Goal: Information Seeking & Learning: Understand process/instructions

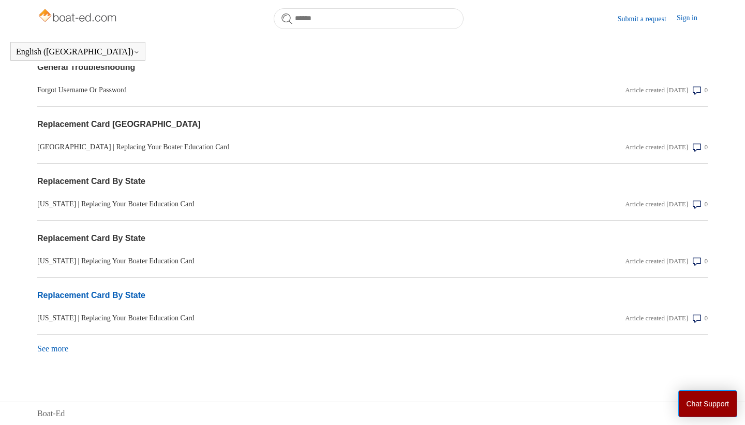
scroll to position [853, 0]
click at [63, 348] on link "See more items from recent activity" at bounding box center [52, 348] width 31 height 9
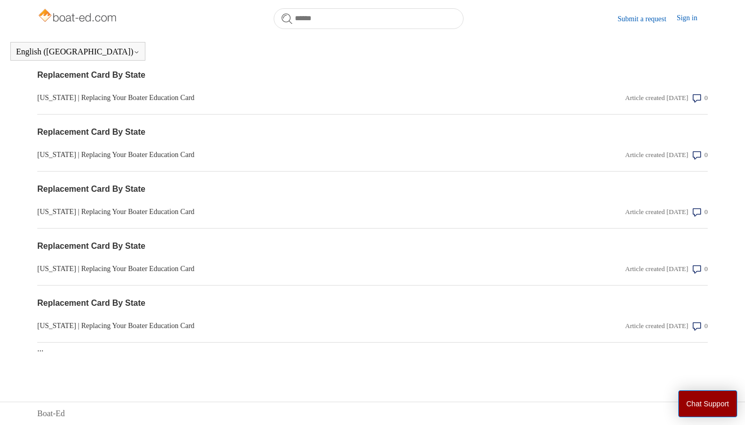
scroll to position [1130, 0]
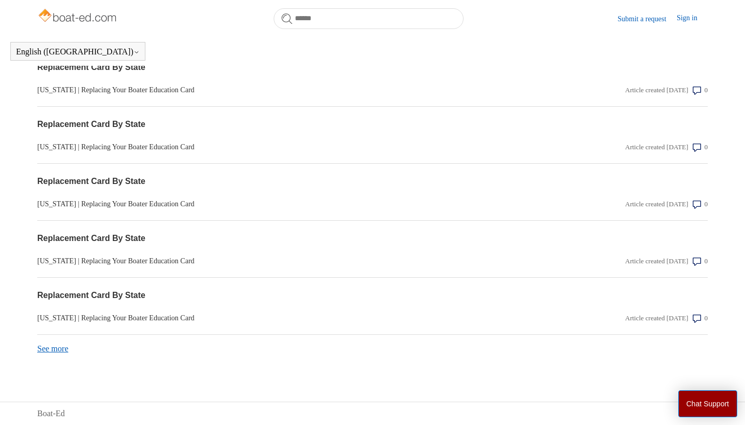
click at [63, 348] on link "See more items from recent activity" at bounding box center [52, 348] width 31 height 9
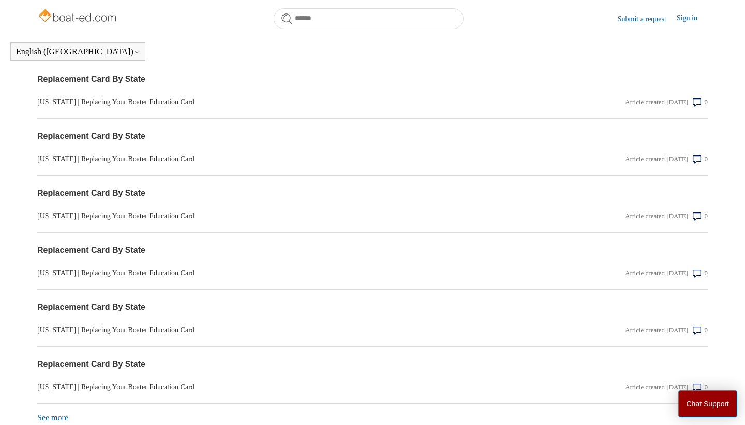
scroll to position [1924, 0]
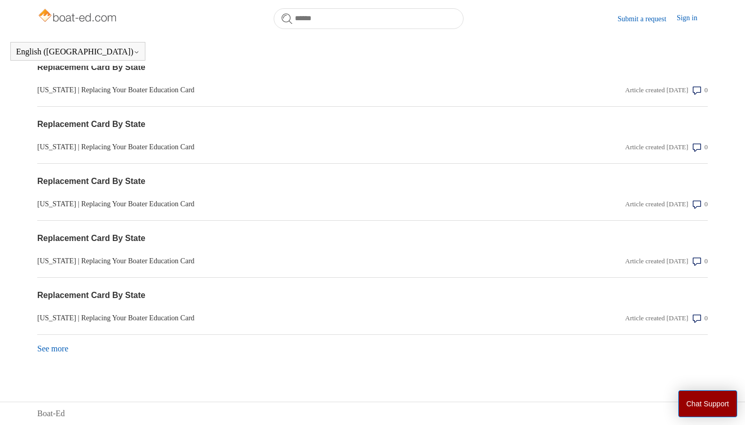
click at [63, 348] on link "See more items from recent activity" at bounding box center [52, 348] width 31 height 9
click at [107, 240] on link "Replacement Card By State" at bounding box center [272, 238] width 470 height 12
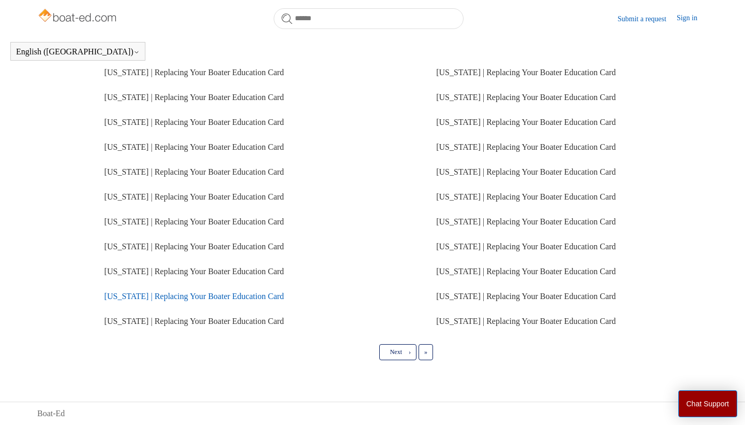
scroll to position [220, 0]
click at [399, 352] on span "Next" at bounding box center [396, 351] width 12 height 7
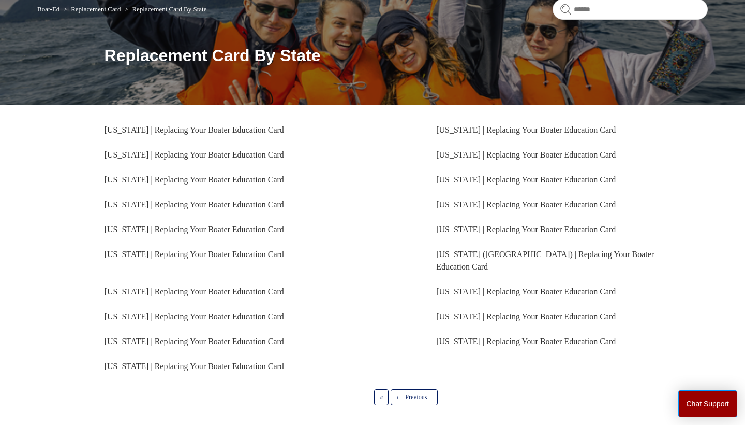
scroll to position [100, 0]
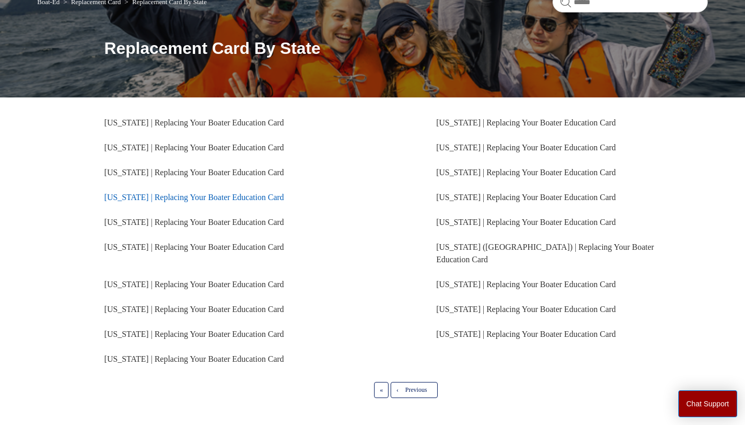
click at [221, 197] on link "Illinois | Replacing Your Boater Education Card" at bounding box center [195, 197] width 180 height 9
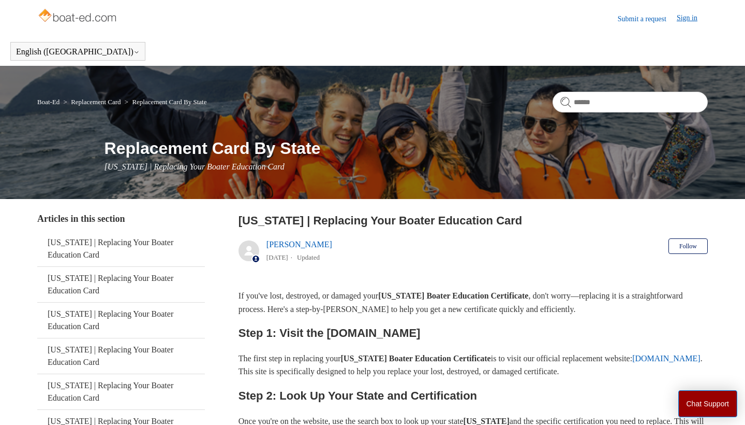
click at [693, 18] on link "Sign in" at bounding box center [692, 18] width 31 height 12
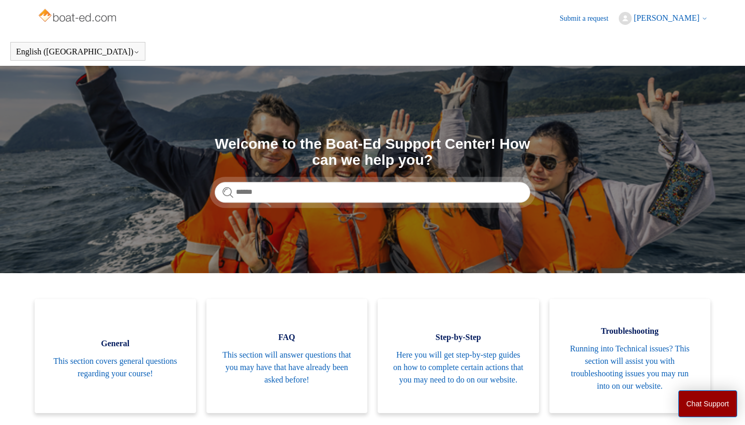
click at [91, 18] on img at bounding box center [78, 16] width 82 height 21
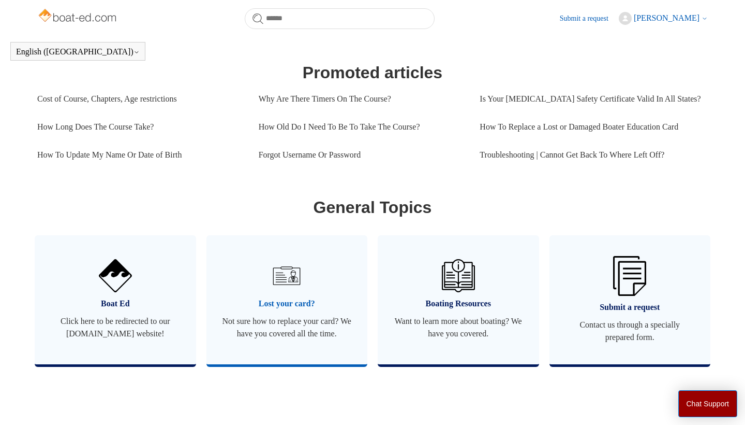
scroll to position [459, 0]
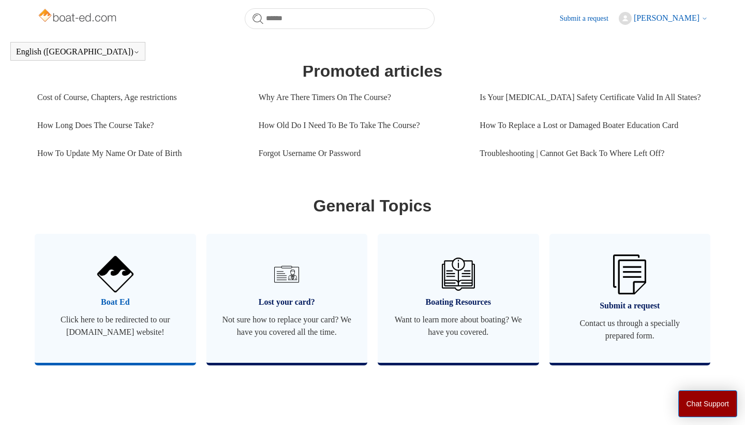
click at [133, 289] on img at bounding box center [115, 274] width 36 height 36
